Goal: Find specific page/section: Find specific page/section

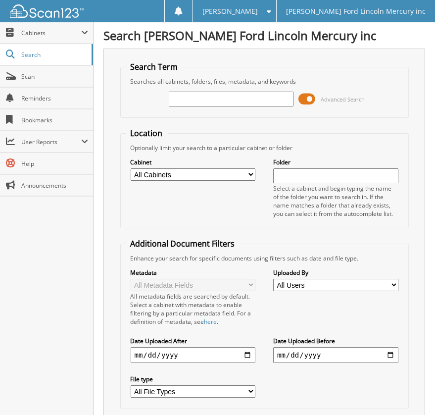
click at [217, 103] on input "text" at bounding box center [231, 99] width 125 height 15
type input "2574939"
click at [241, 168] on select "All Cabinets ACCOUNTS PAYABLE BODY SHOP RO'S CREDIT CARD RECEIPTS PARTS INVOICE…" at bounding box center [193, 174] width 125 height 12
select select "5618"
click at [131, 168] on select "All Cabinets ACCOUNTS PAYABLE BODY SHOP RO'S CREDIT CARD RECEIPTS PARTS INVOICE…" at bounding box center [193, 174] width 125 height 12
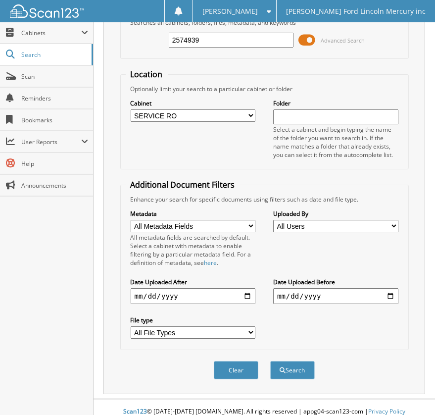
scroll to position [60, 0]
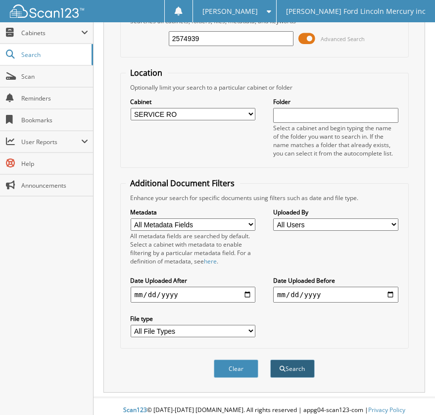
click at [304, 360] on button "Search" at bounding box center [292, 368] width 45 height 18
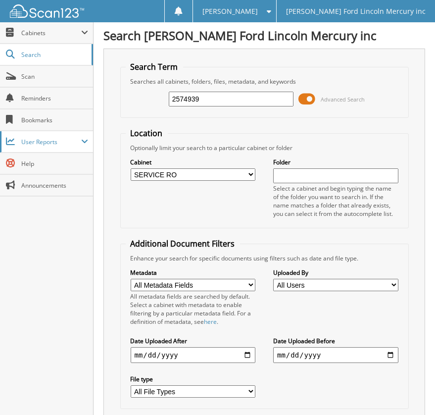
click at [74, 148] on span "User Reports" at bounding box center [46, 141] width 93 height 21
select select "5618"
